Goal: Task Accomplishment & Management: Use online tool/utility

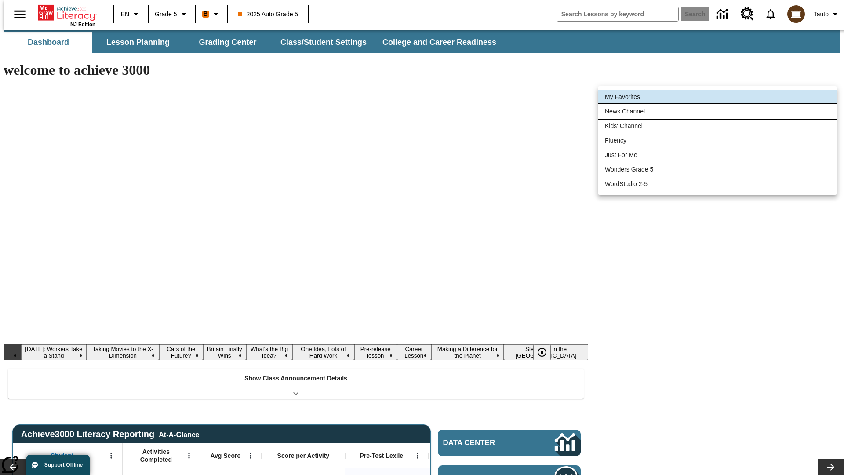
click at [718, 111] on li "News Channel" at bounding box center [717, 111] width 239 height 15
type input "120"
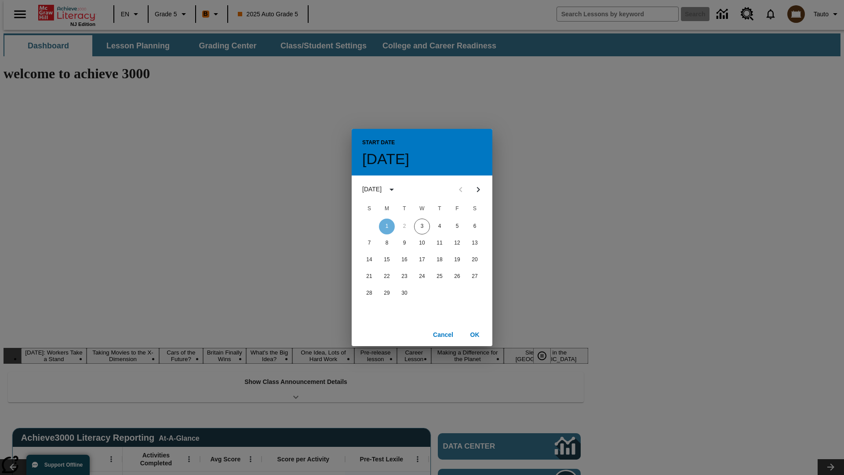
scroll to position [0, 0]
click at [422, 226] on button "3" at bounding box center [422, 227] width 16 height 16
click at [475, 334] on button "OK" at bounding box center [475, 335] width 28 height 16
